Goal: Complete application form: Complete application form

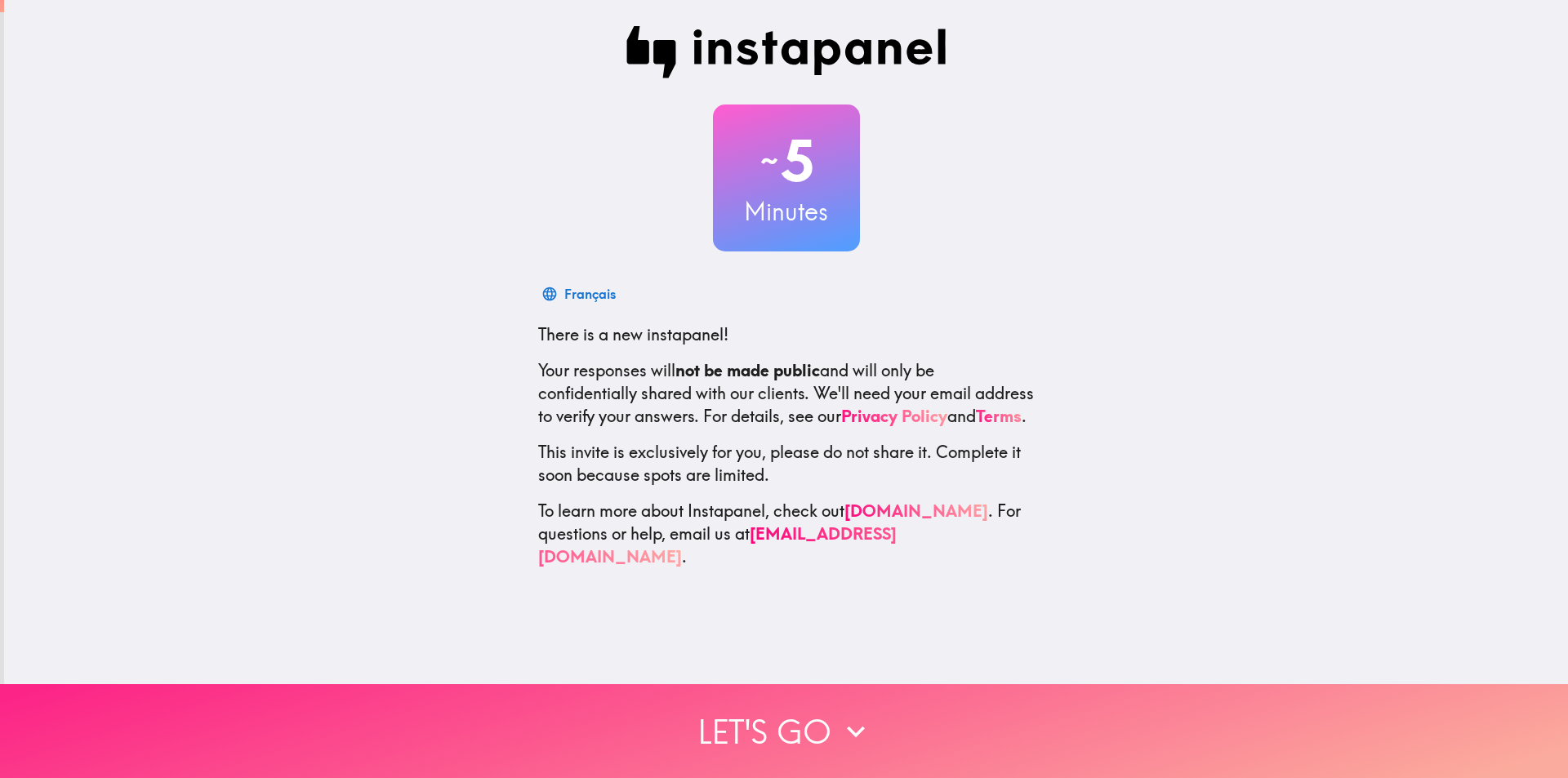
click at [881, 685] on button "Let's go" at bounding box center [784, 732] width 1568 height 94
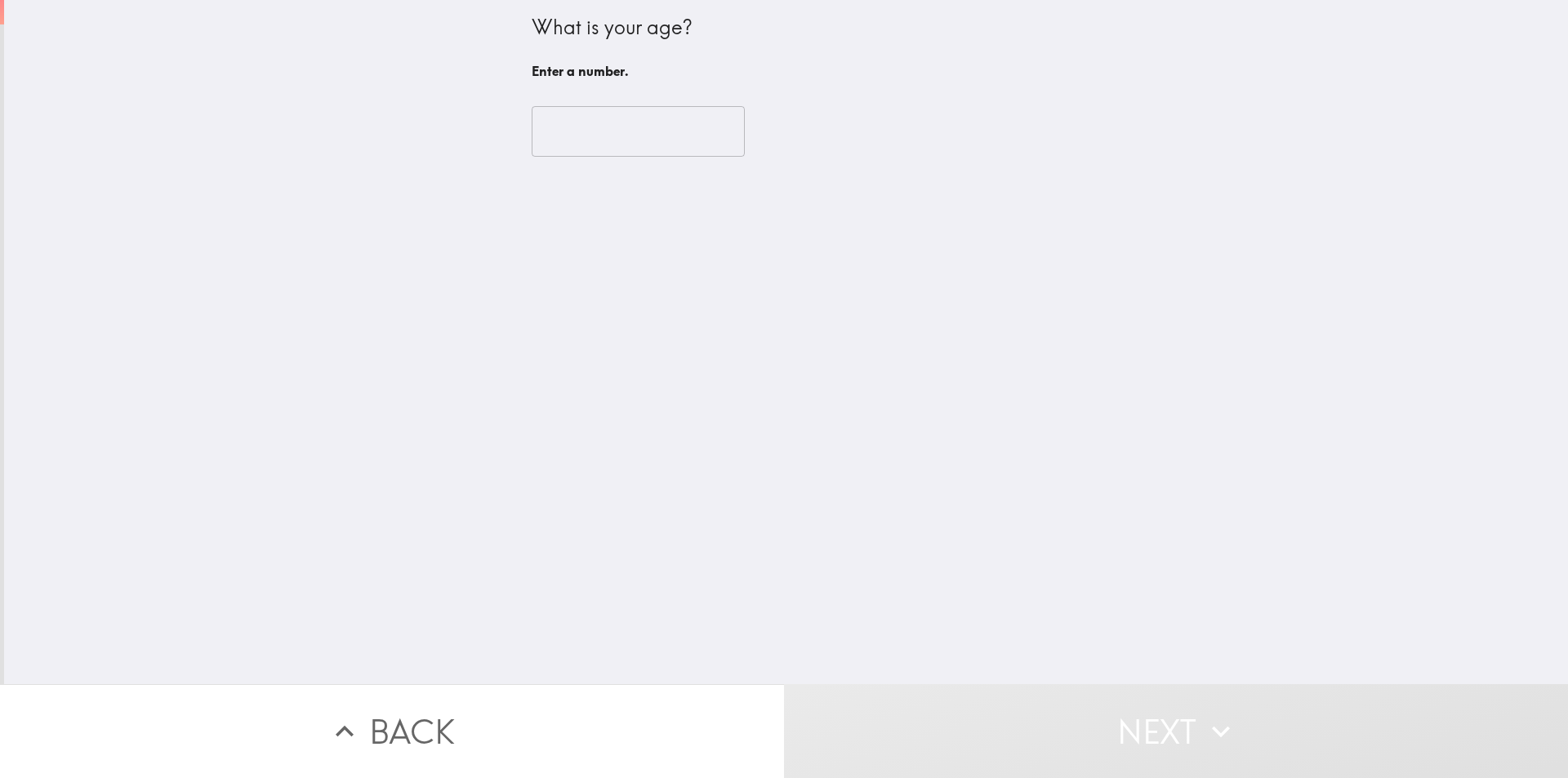
click at [578, 160] on div "​" at bounding box center [786, 131] width 510 height 90
click at [592, 145] on input "number" at bounding box center [639, 131] width 213 height 50
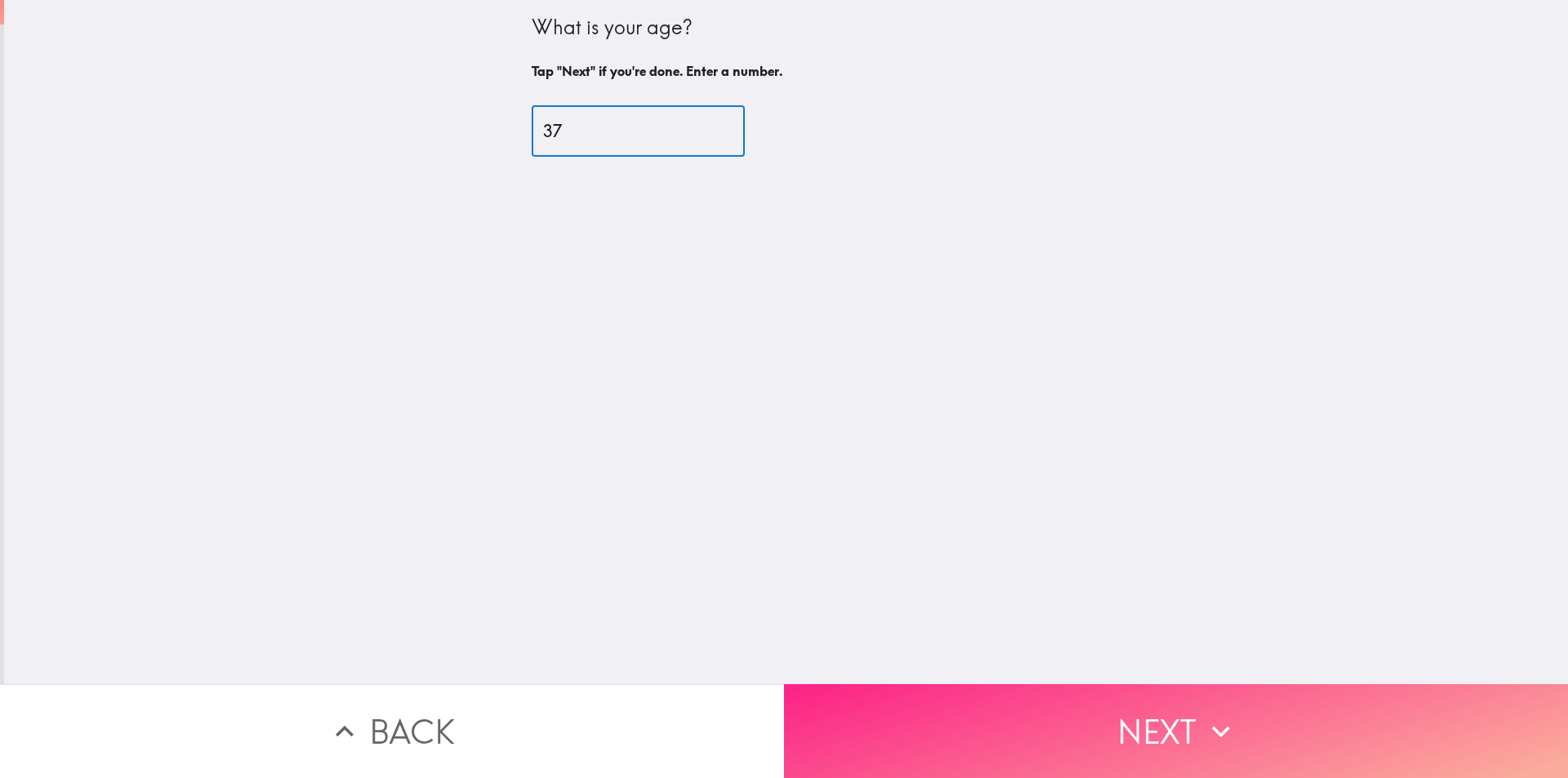
type input "37"
click at [965, 693] on button "Next" at bounding box center [1176, 732] width 784 height 94
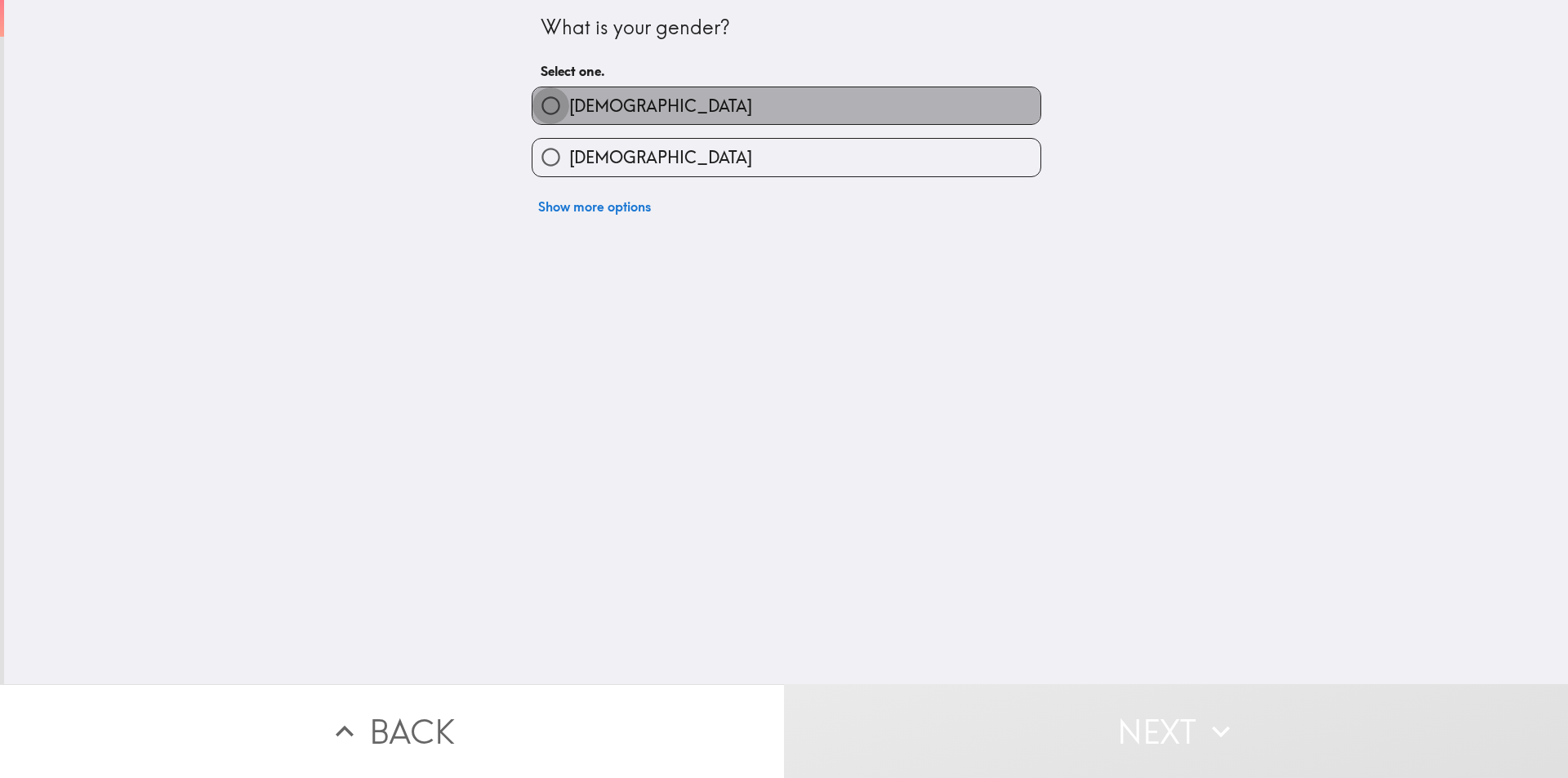
click at [555, 109] on input "[DEMOGRAPHIC_DATA]" at bounding box center [551, 106] width 36 height 36
radio input "true"
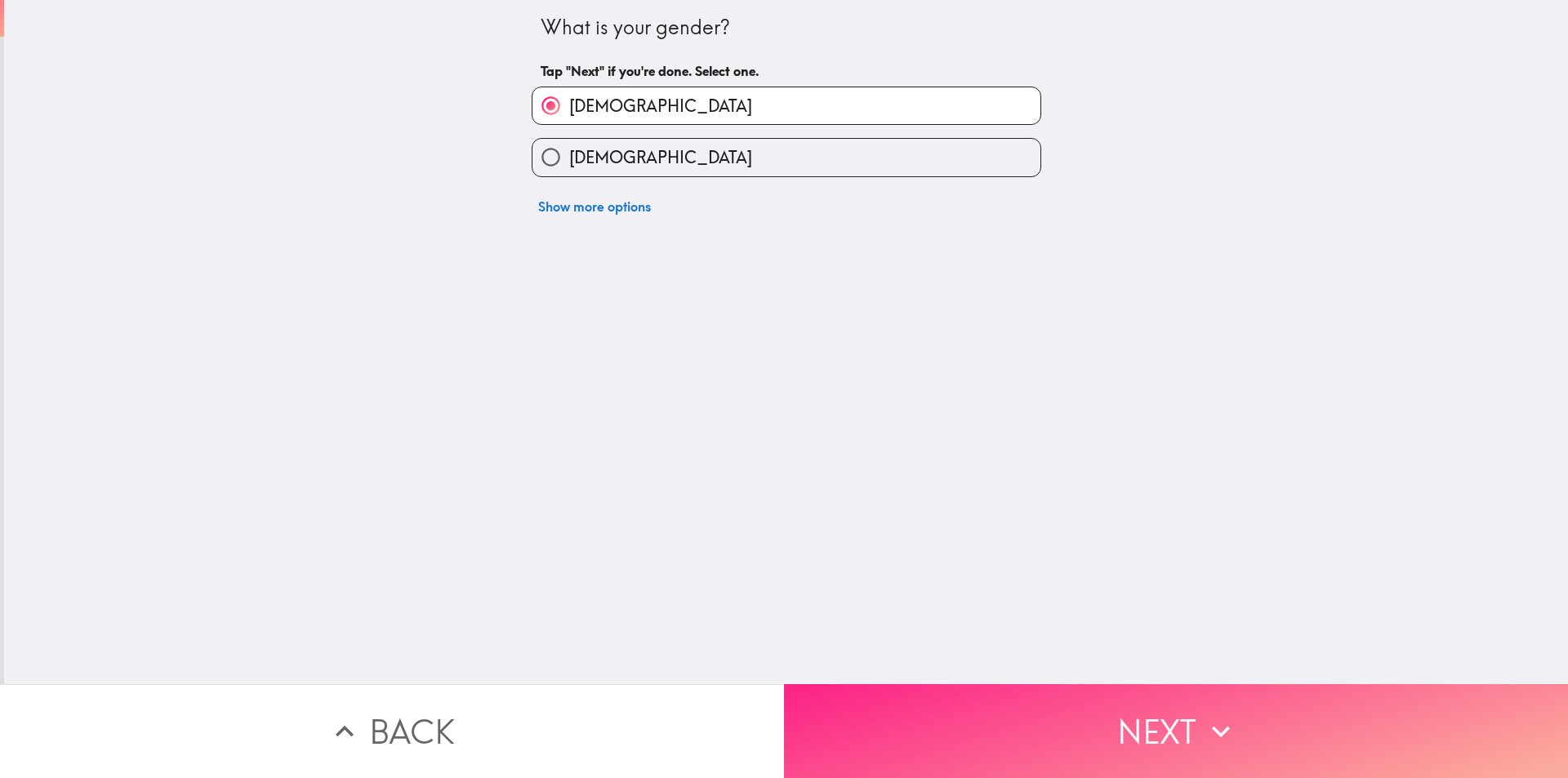
click at [914, 711] on button "Next" at bounding box center [1176, 732] width 784 height 94
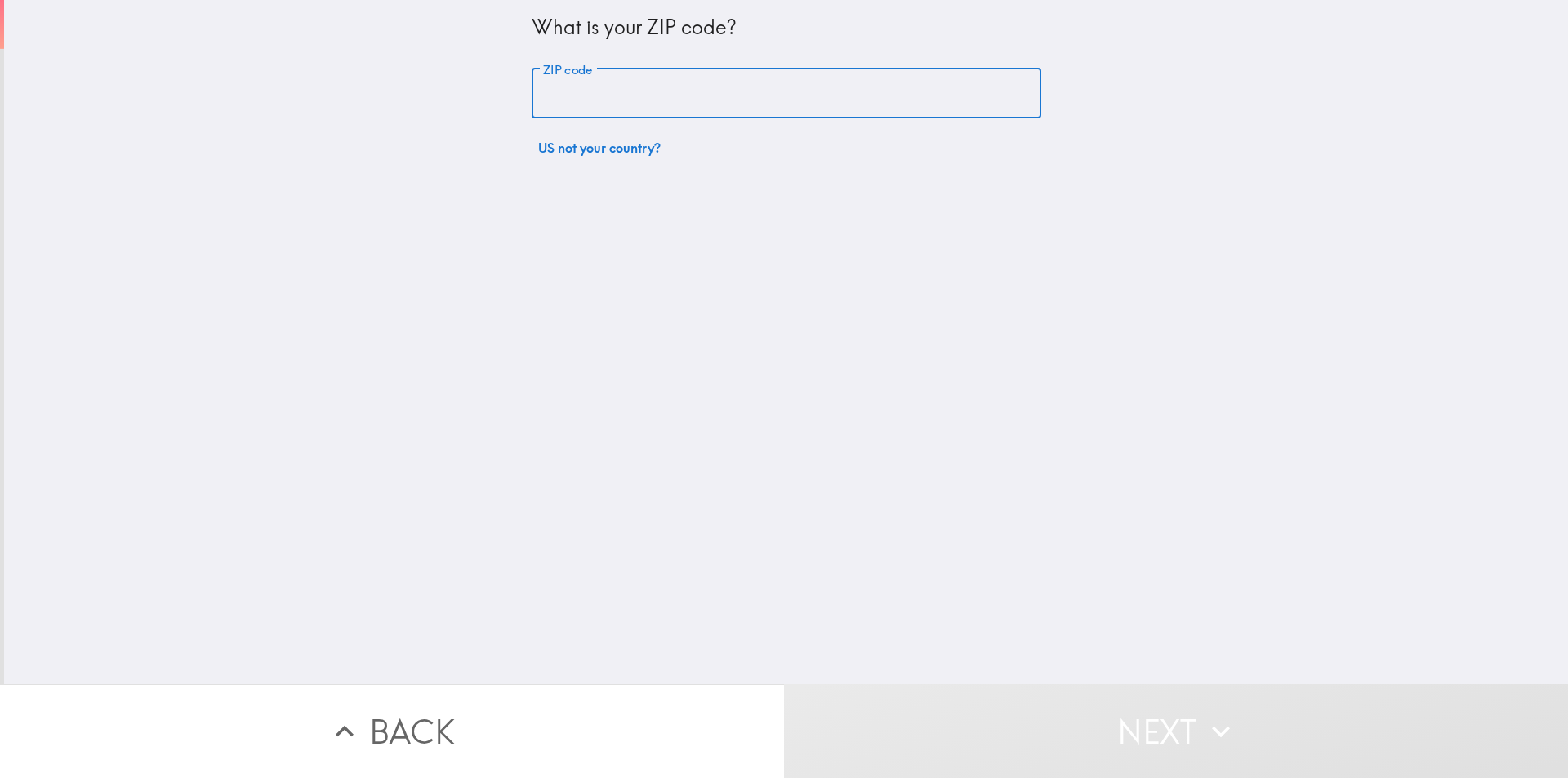
click at [575, 93] on input "ZIP code" at bounding box center [786, 93] width 510 height 50
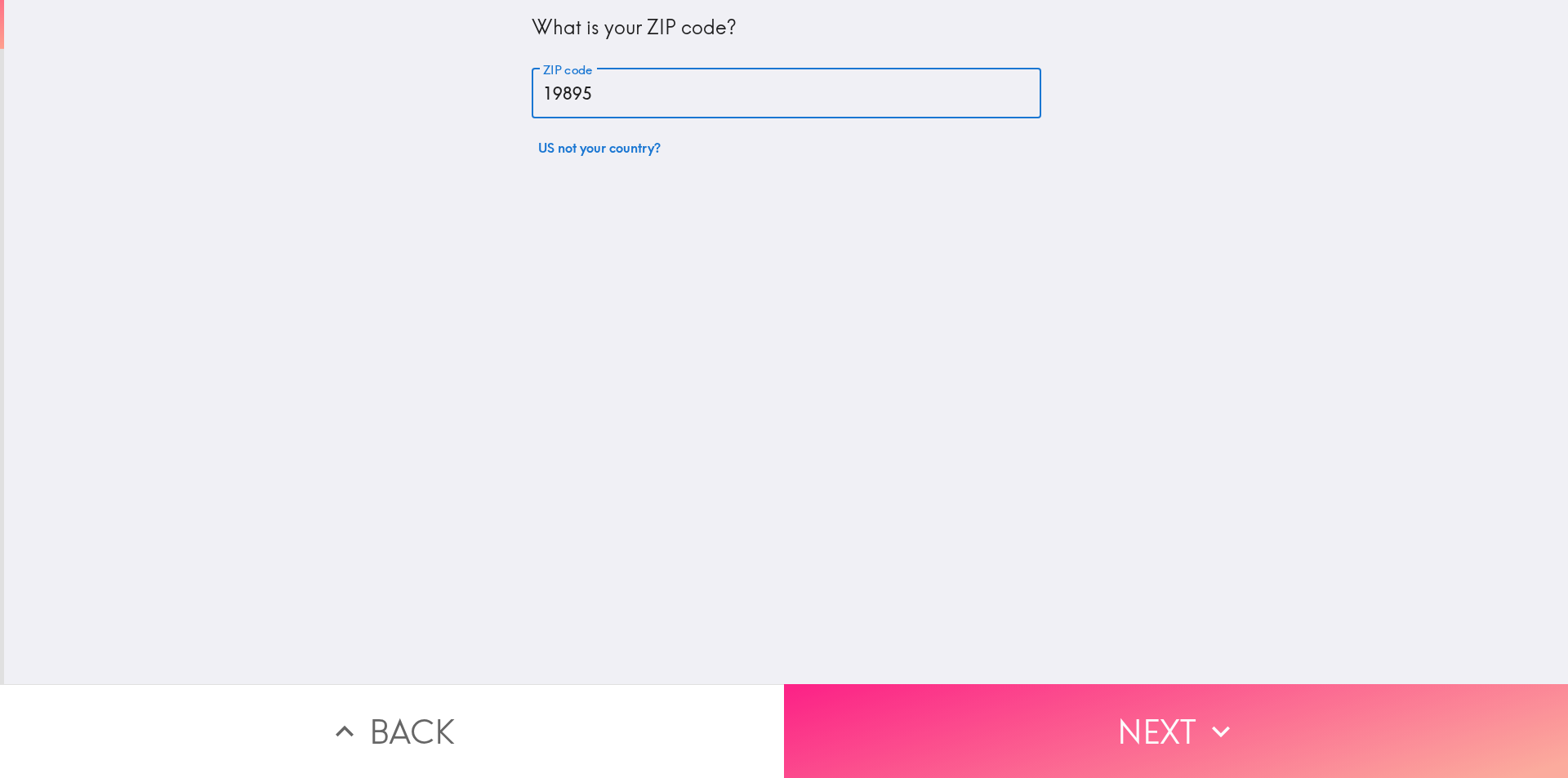
type input "19895"
click at [874, 694] on button "Next" at bounding box center [1176, 732] width 784 height 94
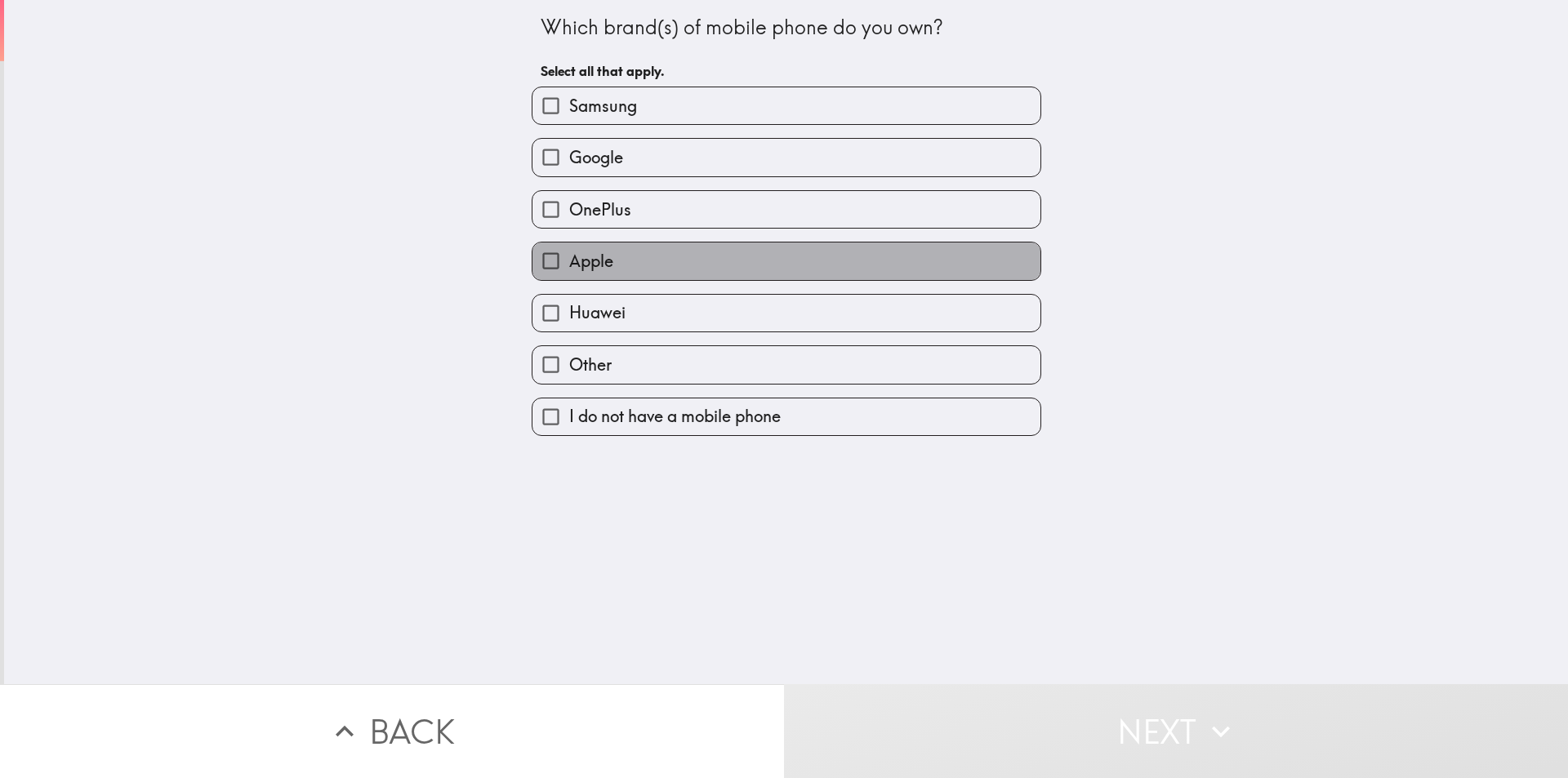
click at [599, 270] on span "Apple" at bounding box center [591, 262] width 44 height 23
click at [569, 270] on input "Apple" at bounding box center [551, 261] width 36 height 36
checkbox input "true"
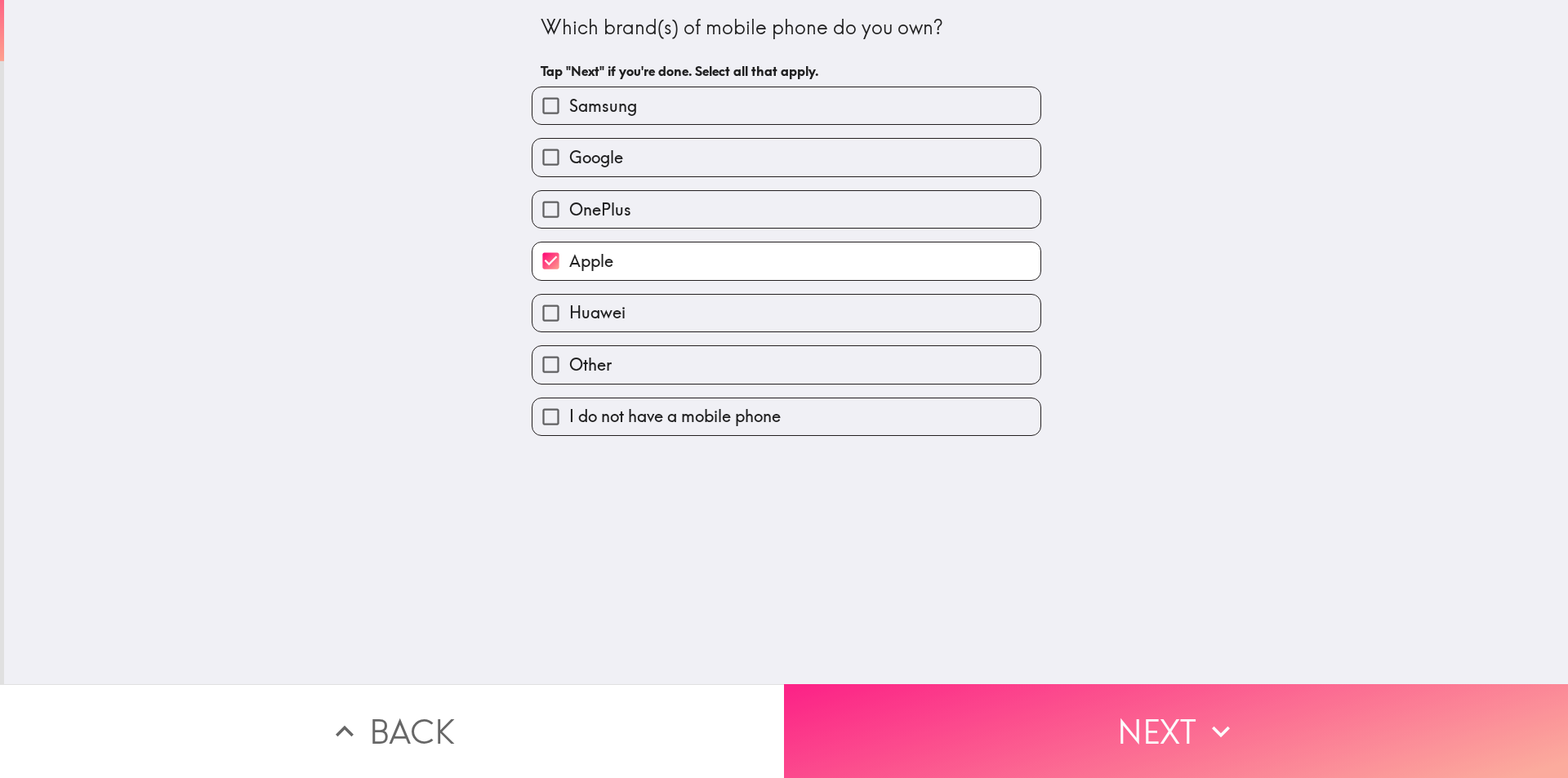
click at [965, 688] on button "Next" at bounding box center [1176, 732] width 784 height 94
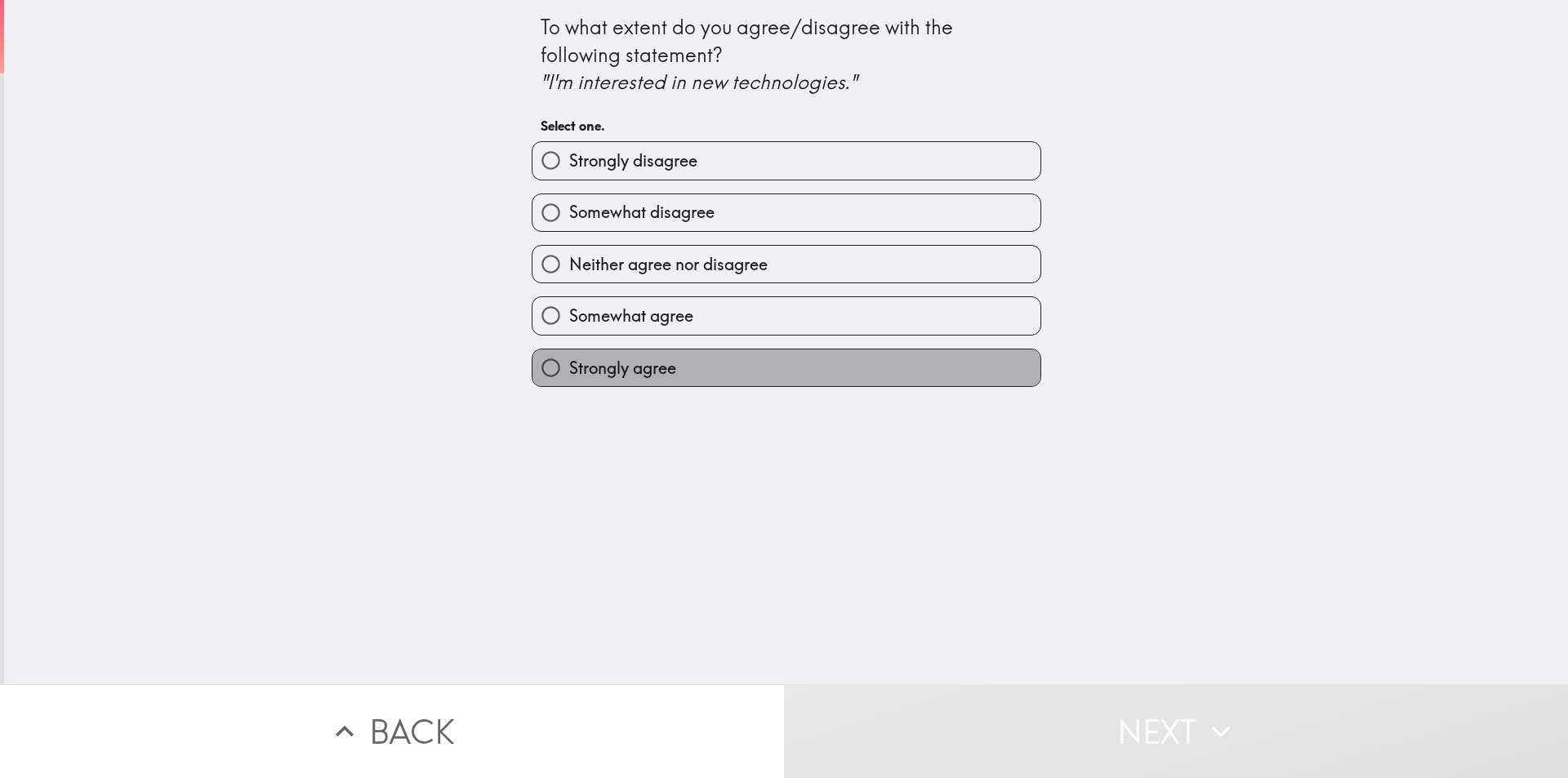
click at [658, 370] on span "Strongly agree" at bounding box center [623, 368] width 107 height 23
click at [569, 370] on input "Strongly agree" at bounding box center [551, 368] width 36 height 36
radio input "true"
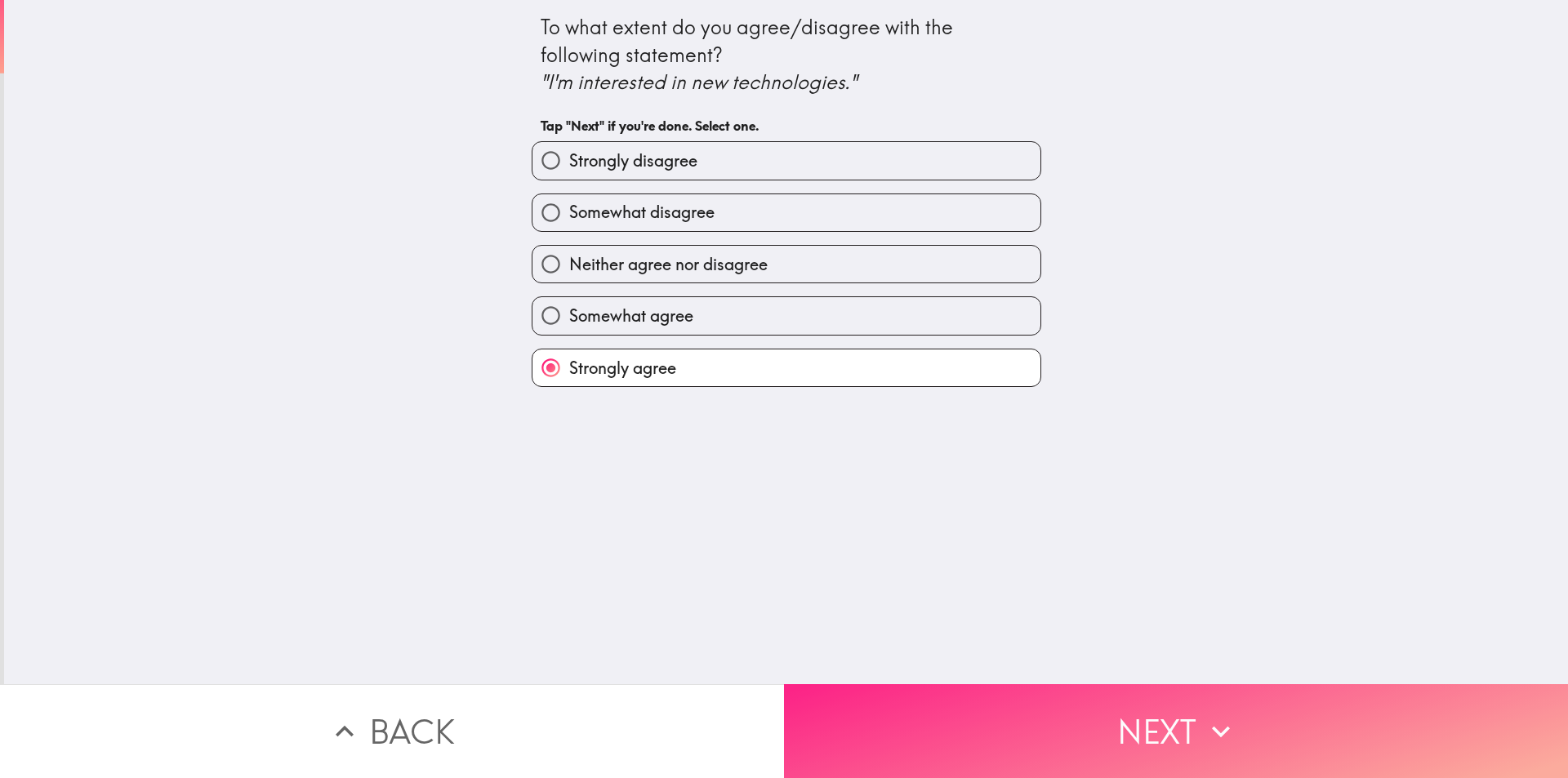
click at [912, 706] on button "Next" at bounding box center [1176, 732] width 784 height 94
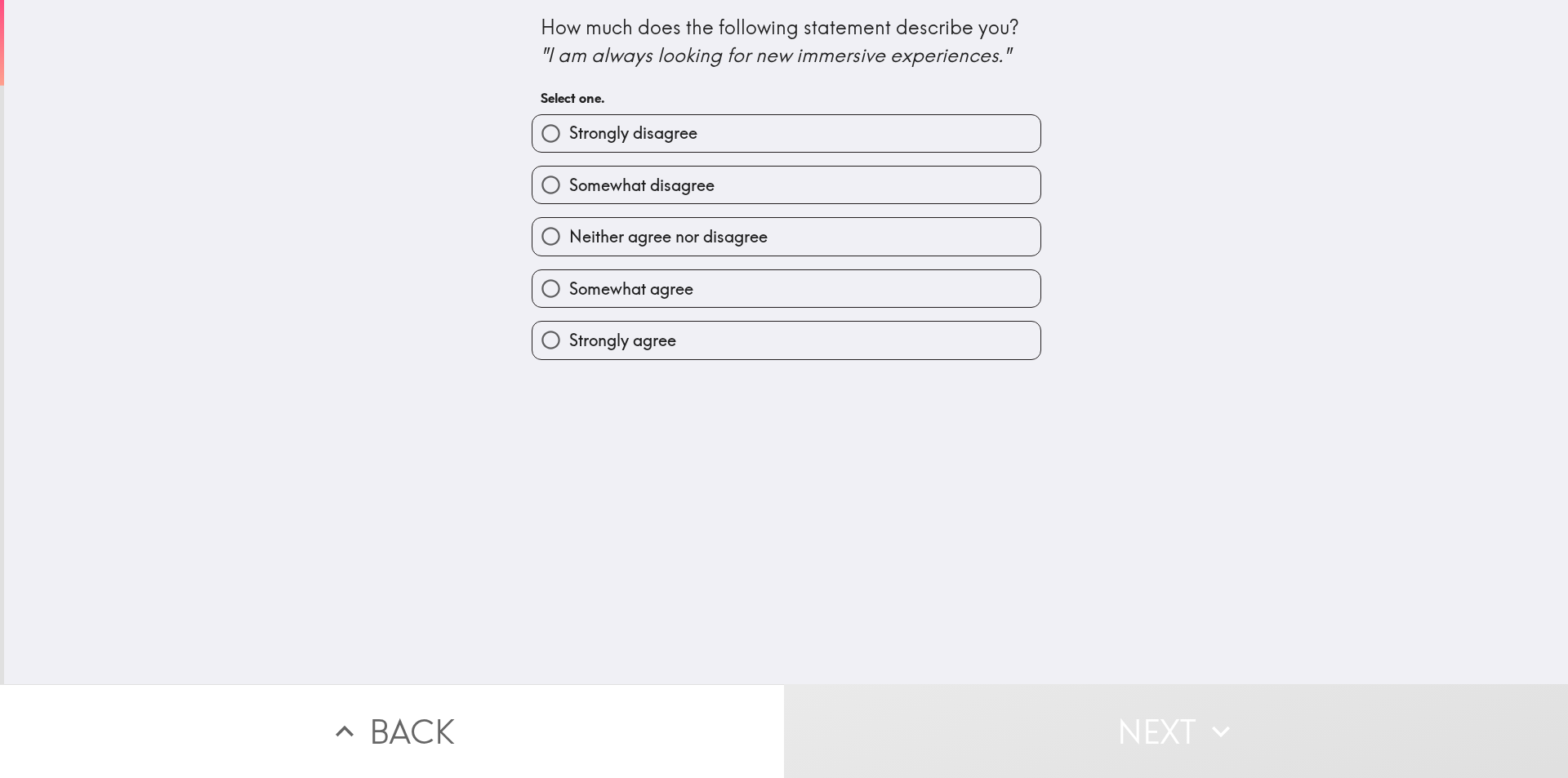
click at [569, 338] on span "Strongly agree" at bounding box center [623, 340] width 107 height 23
click at [562, 338] on input "Strongly agree" at bounding box center [551, 340] width 36 height 36
radio input "true"
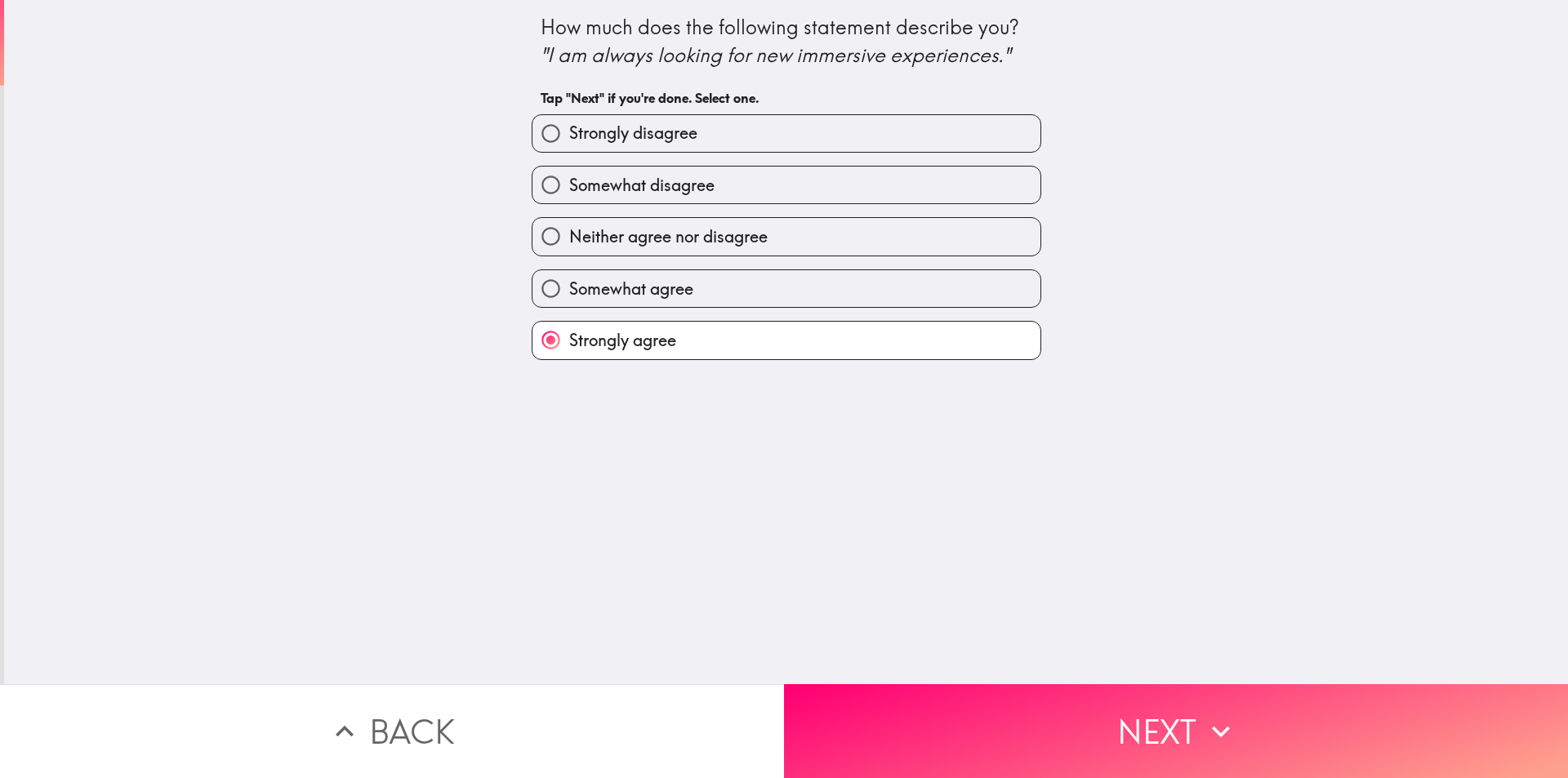
click at [947, 685] on button "Next" at bounding box center [1176, 732] width 784 height 94
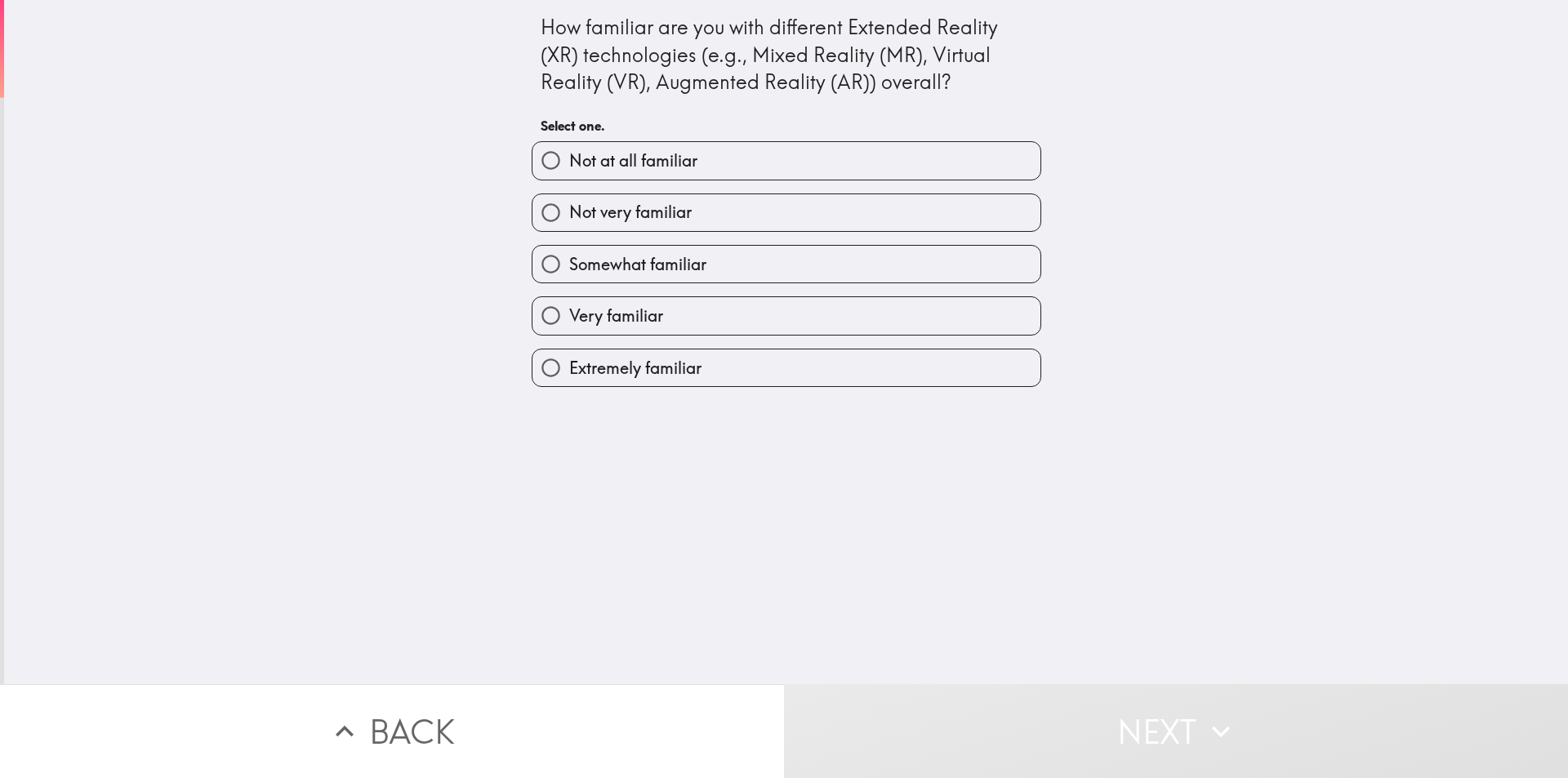
click at [694, 372] on label "Extremely familiar" at bounding box center [786, 368] width 508 height 36
click at [569, 372] on input "Extremely familiar" at bounding box center [551, 368] width 36 height 36
radio input "true"
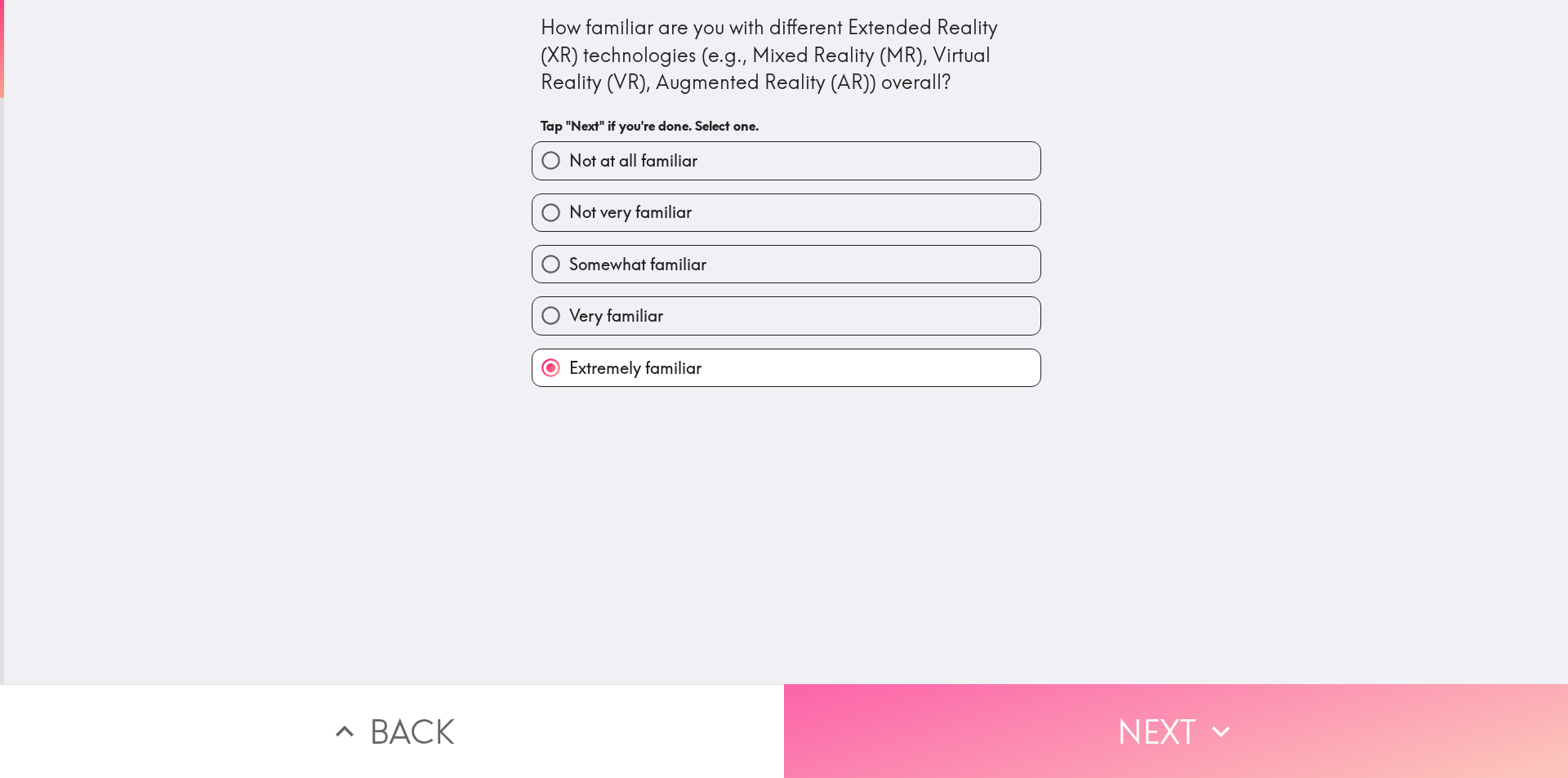
click at [919, 688] on button "Next" at bounding box center [1176, 732] width 784 height 94
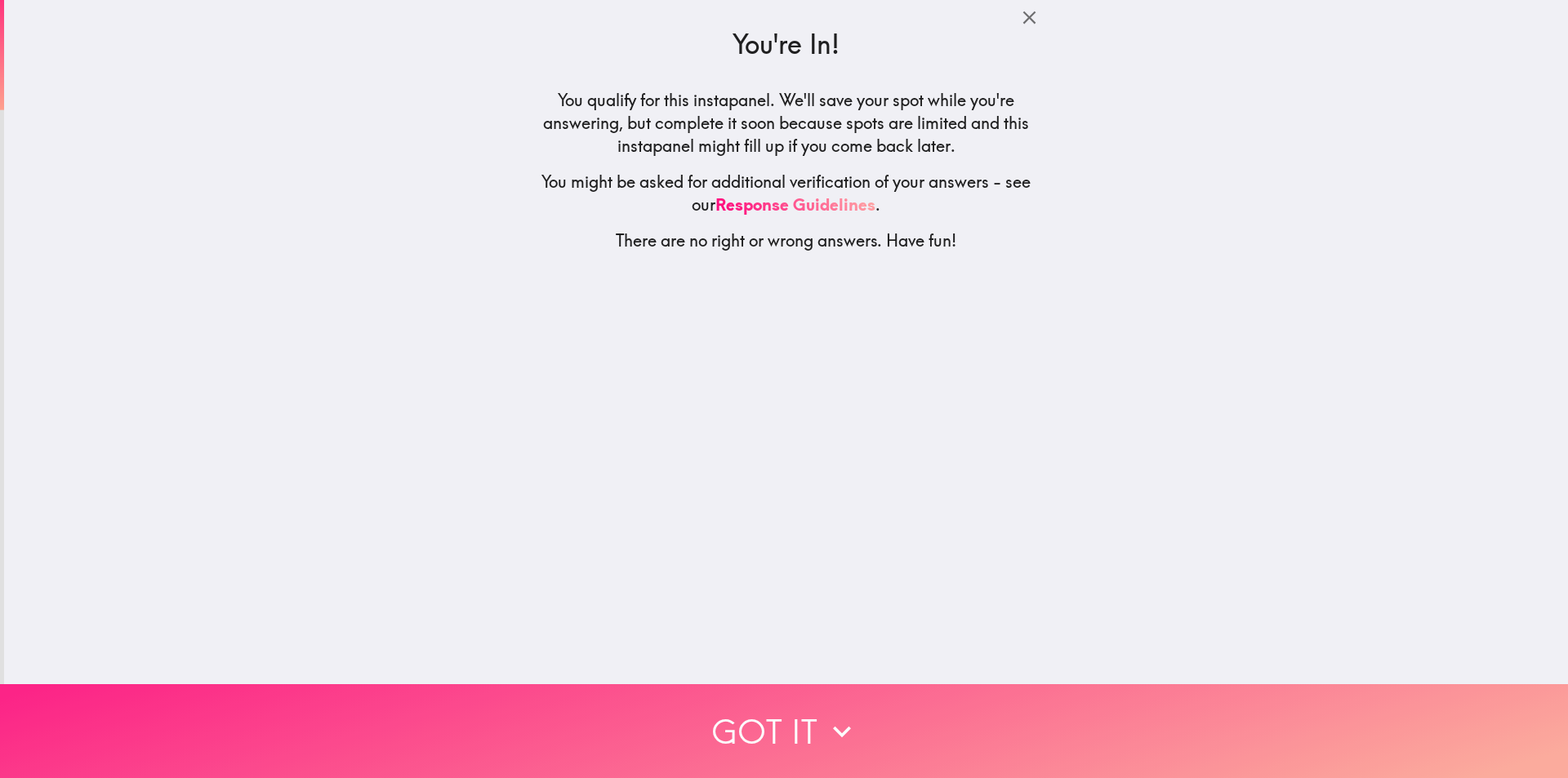
click at [780, 705] on button "Got it" at bounding box center [784, 732] width 1568 height 94
